Goal: Task Accomplishment & Management: Use online tool/utility

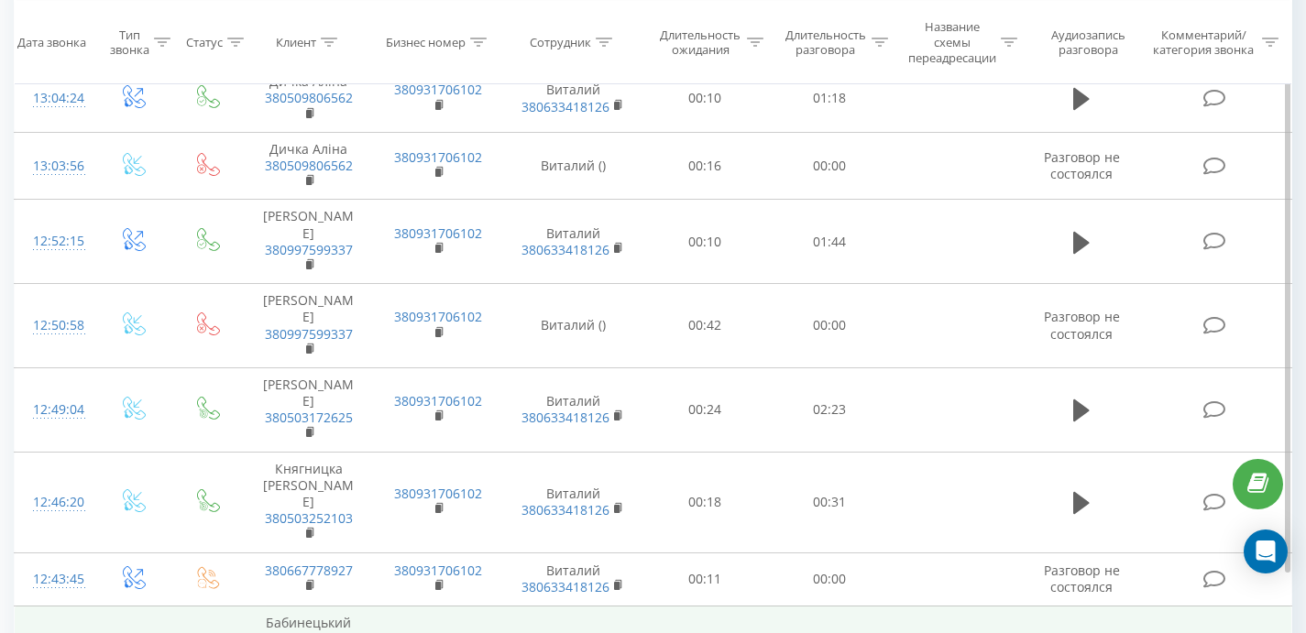
scroll to position [2040, 0]
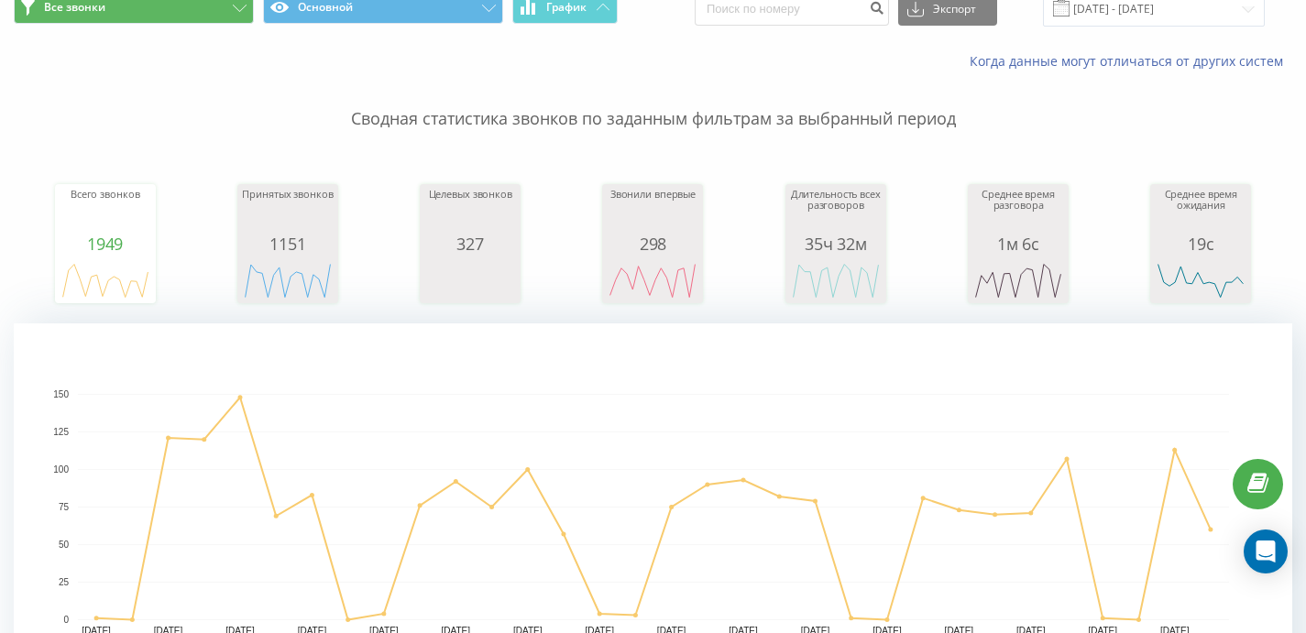
scroll to position [95, 0]
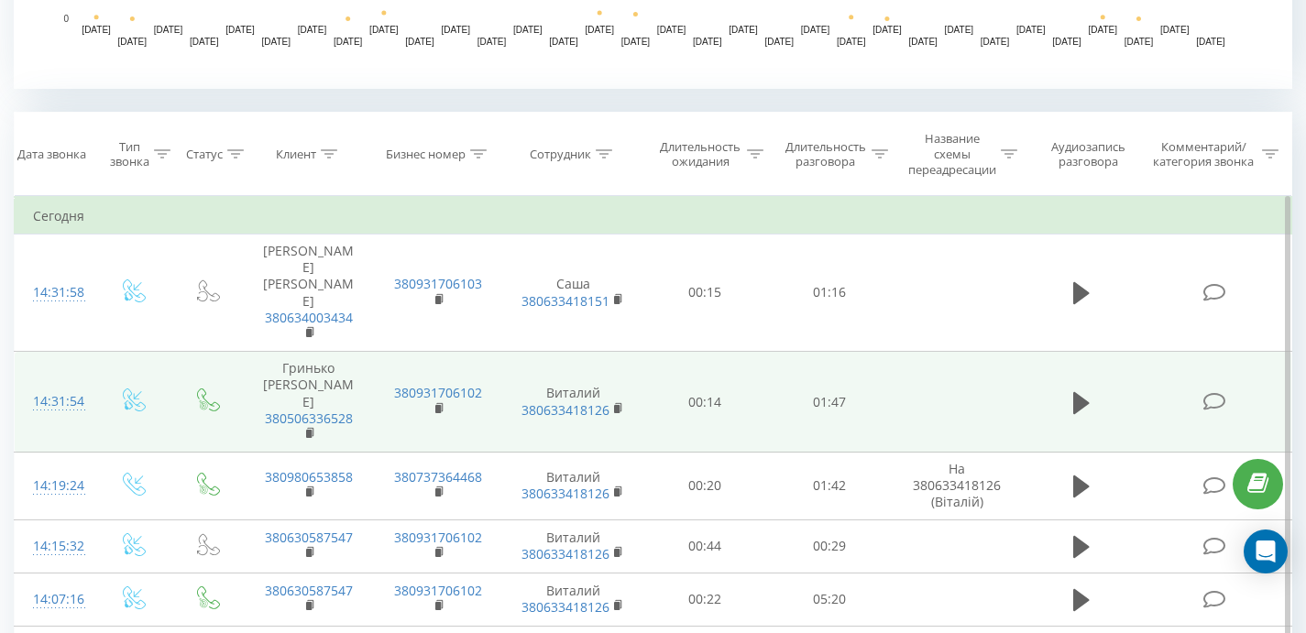
scroll to position [681, 0]
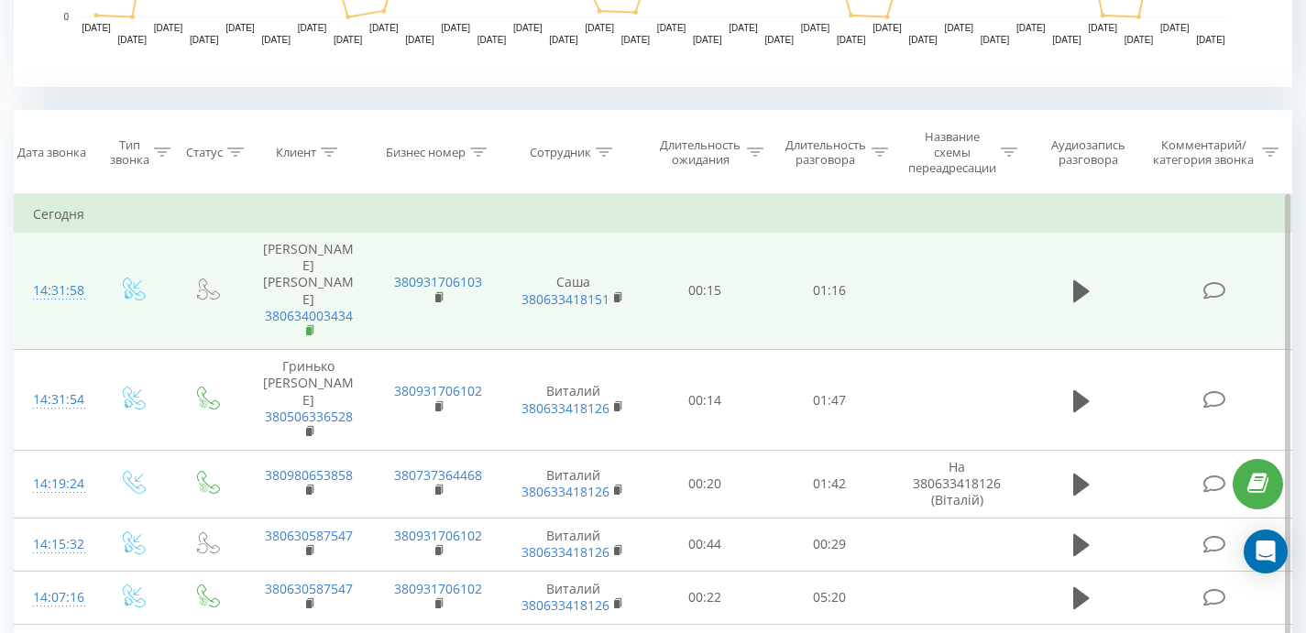
click at [310, 327] on rect at bounding box center [308, 331] width 5 height 8
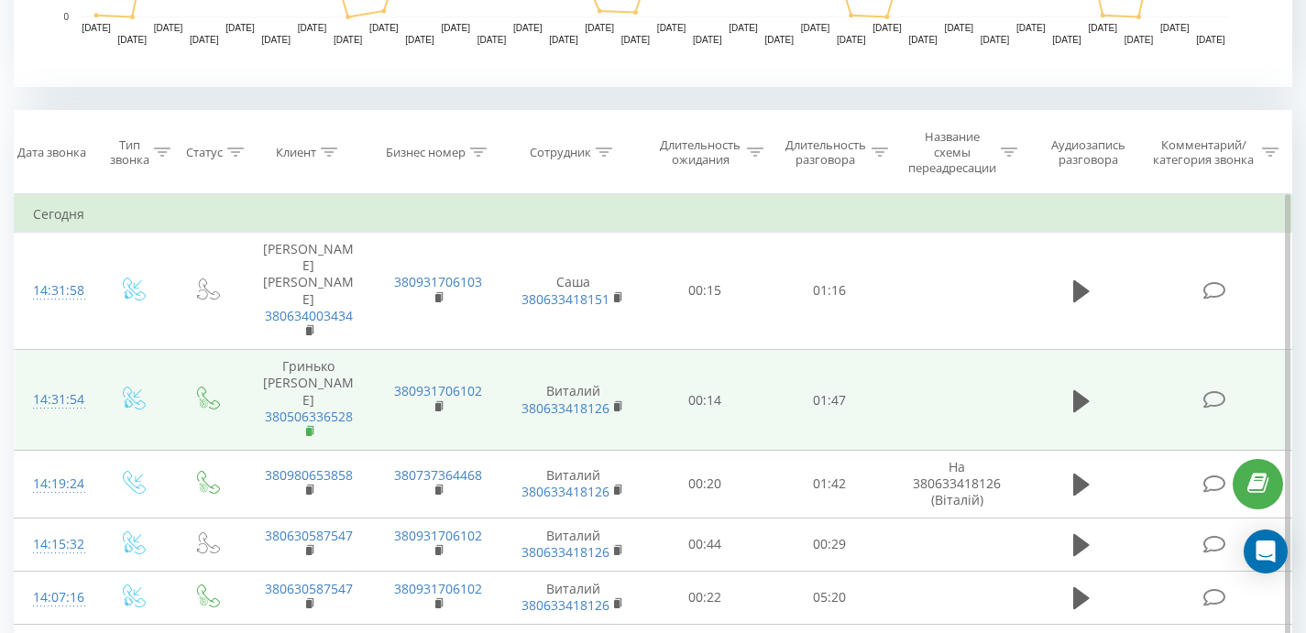
click at [311, 428] on rect at bounding box center [308, 432] width 5 height 8
